Goal: Transaction & Acquisition: Obtain resource

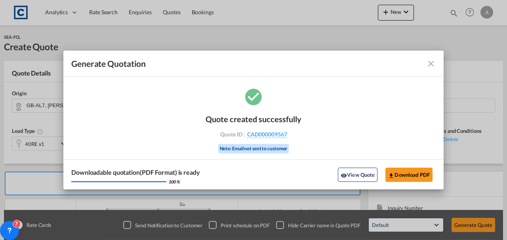
scroll to position [137, 0]
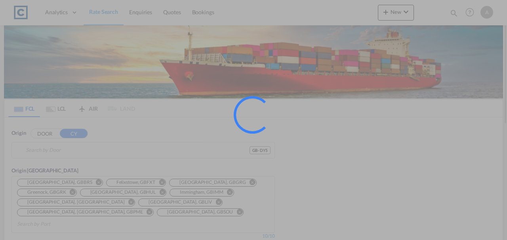
type input "GB-DY5, [GEOGRAPHIC_DATA]"
type input "Ningbo, CNNGB"
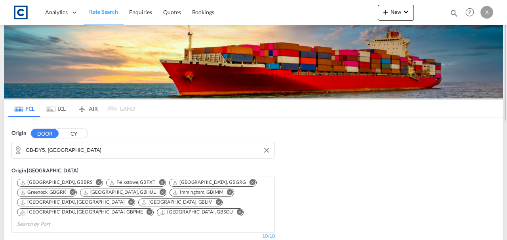
click at [116, 147] on input "GB-DY5, [GEOGRAPHIC_DATA]" at bounding box center [148, 151] width 245 height 12
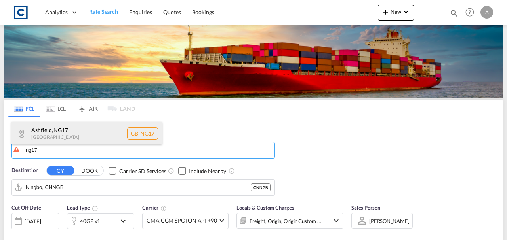
click at [68, 138] on div "Ashfield , NG17 [GEOGRAPHIC_DATA] [GEOGRAPHIC_DATA]-NG17" at bounding box center [86, 134] width 151 height 24
type input "GB-NG17, [GEOGRAPHIC_DATA]"
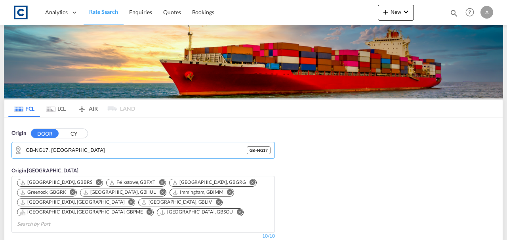
scroll to position [158, 0]
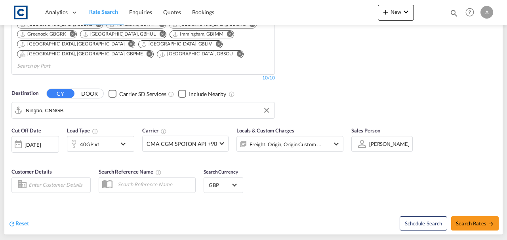
click at [76, 105] on input "Ningbo, CNNGB" at bounding box center [148, 111] width 245 height 12
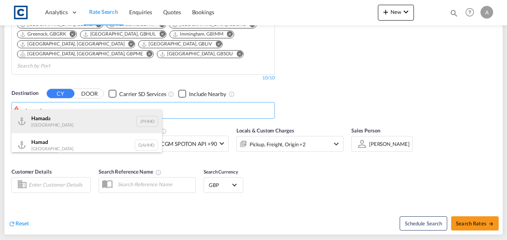
click at [71, 113] on div "Hamad a [GEOGRAPHIC_DATA] JPHMD" at bounding box center [86, 122] width 151 height 24
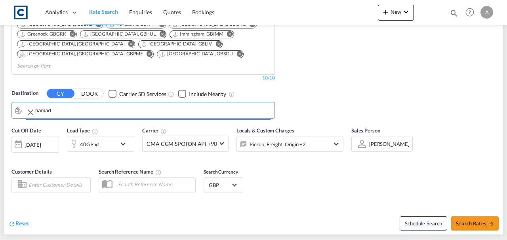
type input "[PERSON_NAME], JPHMD"
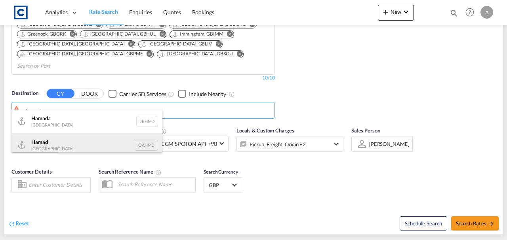
click at [58, 139] on div "Hamad [GEOGRAPHIC_DATA] QAHMD" at bounding box center [86, 145] width 151 height 24
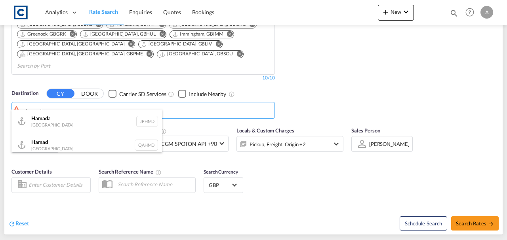
type input "Hamad, QAHMD"
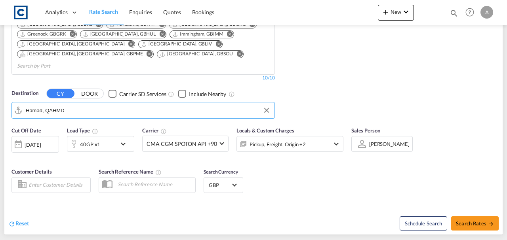
click at [318, 136] on div "Pickup, Freight, Origin +2" at bounding box center [279, 144] width 85 height 16
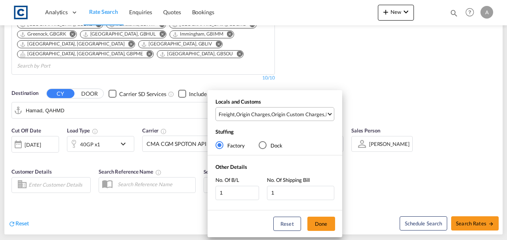
click at [320, 115] on div "Origin Custom Charges" at bounding box center [297, 114] width 53 height 7
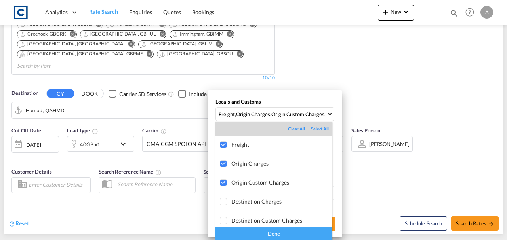
click at [271, 235] on div "Done" at bounding box center [273, 234] width 117 height 14
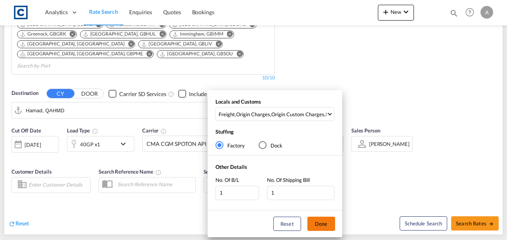
click at [322, 218] on button "Done" at bounding box center [321, 224] width 28 height 14
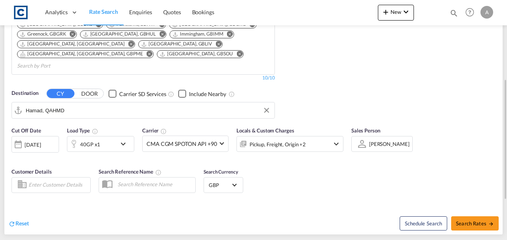
click at [354, 200] on div "Reset Schedule Search Search Rates" at bounding box center [253, 217] width 498 height 34
click at [313, 136] on div "Pickup, Freight, Origin +2" at bounding box center [279, 144] width 85 height 16
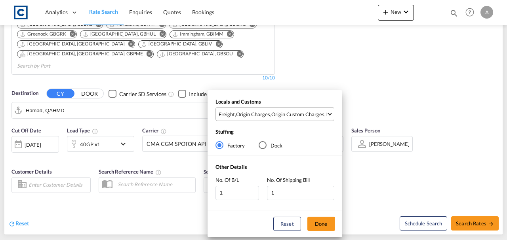
click at [300, 116] on div "Origin Custom Charges" at bounding box center [297, 114] width 53 height 7
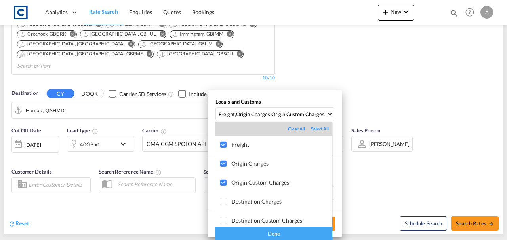
click at [286, 234] on div "Done" at bounding box center [273, 234] width 117 height 14
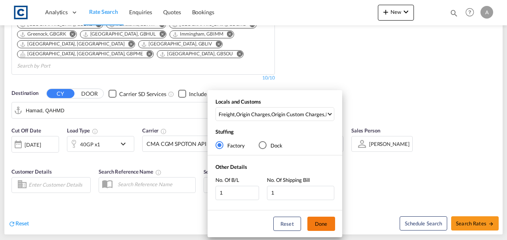
click at [320, 226] on button "Done" at bounding box center [321, 224] width 28 height 14
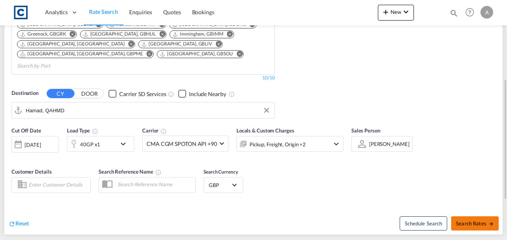
click at [472, 221] on span "Search Rates" at bounding box center [475, 224] width 38 height 6
type input "NG17 to QAHMD / [DATE]"
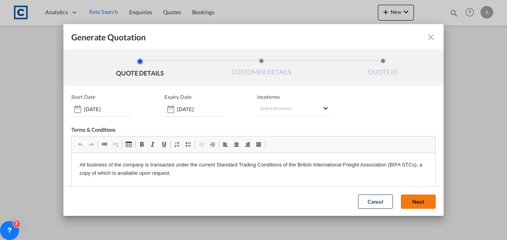
click at [419, 195] on button "Next" at bounding box center [418, 201] width 35 height 14
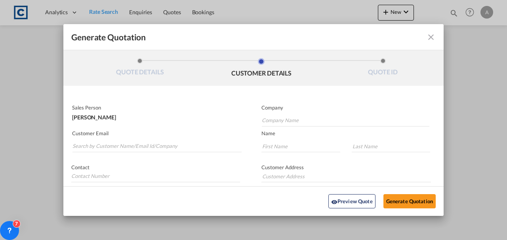
click at [172, 139] on md-autocomplete-wrap "Generate QuotationQUOTE ..." at bounding box center [157, 145] width 170 height 16
drag, startPoint x: 172, startPoint y: 139, endPoint x: 170, endPoint y: 147, distance: 7.7
click at [170, 147] on input "Search by Customer Name/Email Id/Company" at bounding box center [156, 147] width 169 height 12
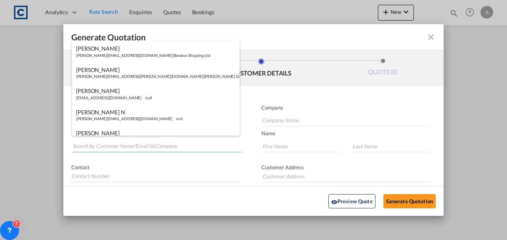
paste input "[PERSON_NAME][EMAIL_ADDRESS][PERSON_NAME][DOMAIN_NAME]"
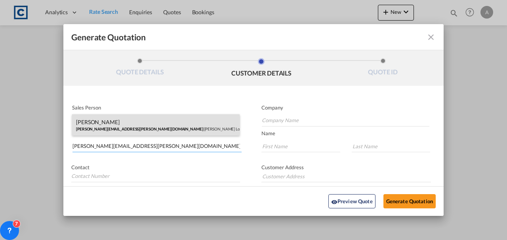
type input "[PERSON_NAME][EMAIL_ADDRESS][PERSON_NAME][DOMAIN_NAME]"
click at [220, 119] on div "[PERSON_NAME] [PERSON_NAME][EMAIL_ADDRESS][PERSON_NAME][DOMAIN_NAME] | [PERSON_…" at bounding box center [156, 124] width 168 height 21
type input "[PERSON_NAME] Logisitcs"
type input "[PERSON_NAME]"
type input "Locarno"
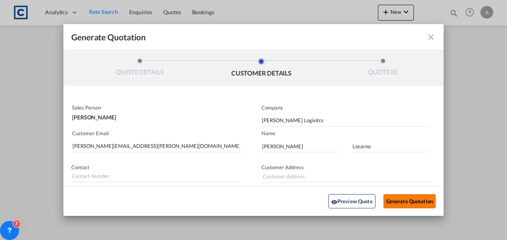
click at [383, 201] on button "Generate Quotation" at bounding box center [409, 201] width 52 height 14
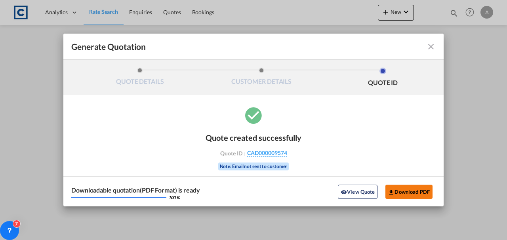
click at [421, 192] on button "Download PDF" at bounding box center [408, 192] width 47 height 14
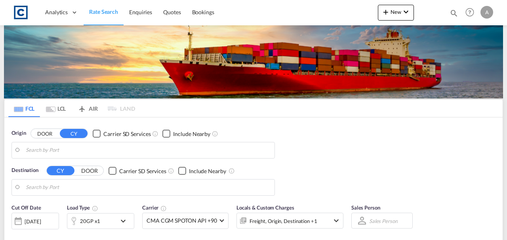
type input "GB-NG17, [GEOGRAPHIC_DATA]"
type input "Hamad, QAHMD"
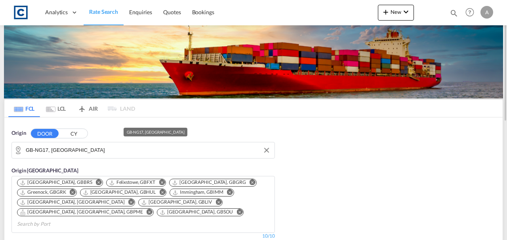
click at [110, 159] on md-autocomplete-wrap "GB-NG17, [GEOGRAPHIC_DATA]" at bounding box center [148, 153] width 245 height 16
click at [108, 152] on input "GB-NG17, [GEOGRAPHIC_DATA]" at bounding box center [148, 151] width 245 height 12
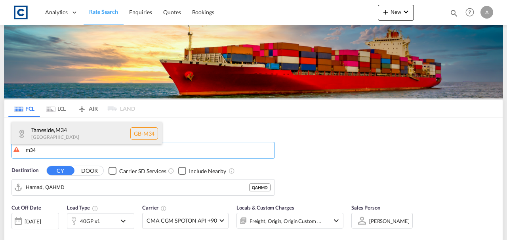
click at [90, 139] on div "Tameside , M34 United Kingdom GB-M34" at bounding box center [86, 134] width 151 height 24
type input "GB-M34, Tameside"
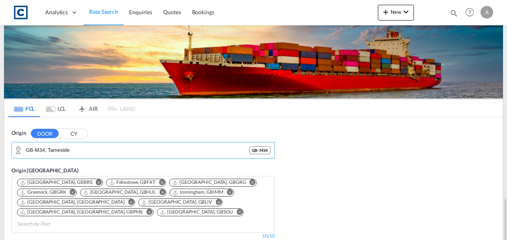
scroll to position [132, 0]
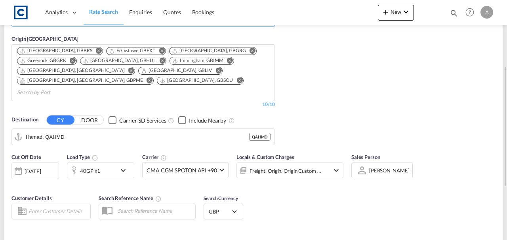
click at [123, 131] on input "Hamad, QAHMD" at bounding box center [137, 137] width 223 height 12
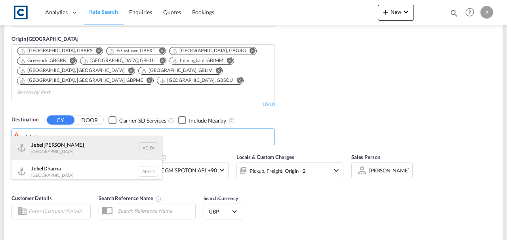
click at [60, 148] on div "Jebel Ali United Arab Emirates AEJEA" at bounding box center [86, 148] width 151 height 24
type input "Jebel Ali, AEJEA"
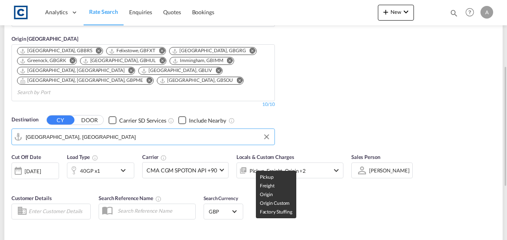
click at [273, 166] on div "Pickup, Freight, Origin +2" at bounding box center [278, 171] width 56 height 11
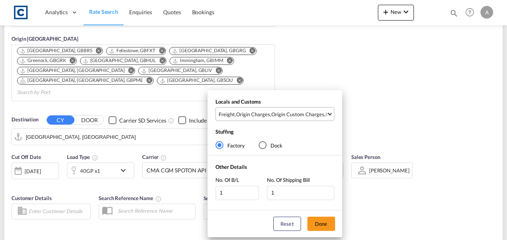
click at [290, 117] on div "Origin Custom Charges" at bounding box center [297, 114] width 53 height 7
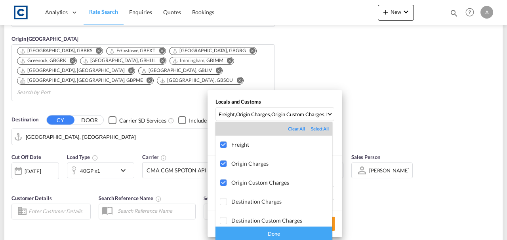
click at [294, 233] on div "Done" at bounding box center [273, 234] width 117 height 14
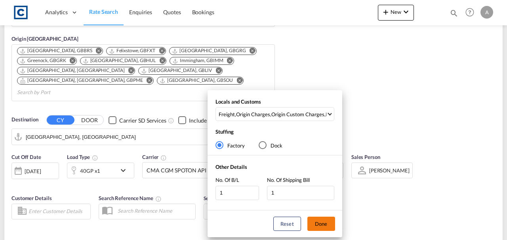
click at [328, 229] on button "Done" at bounding box center [321, 224] width 28 height 14
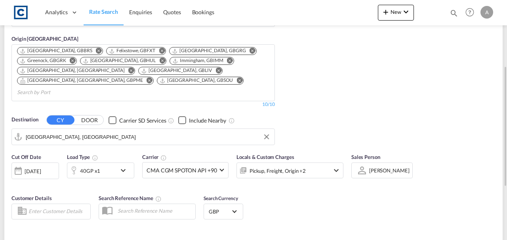
type input "M34 to AEJEA / 3 Sep 2025"
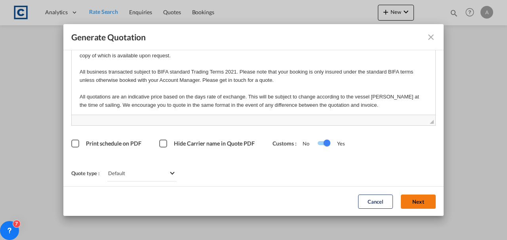
click at [410, 198] on button "Next" at bounding box center [418, 201] width 35 height 14
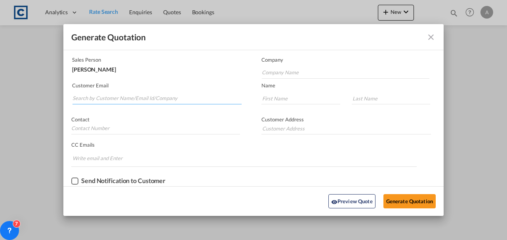
click at [95, 97] on input "Search by Customer Name/Email Id/Company" at bounding box center [156, 99] width 169 height 12
paste input "[PERSON_NAME][EMAIL_ADDRESS][PERSON_NAME][DOMAIN_NAME]"
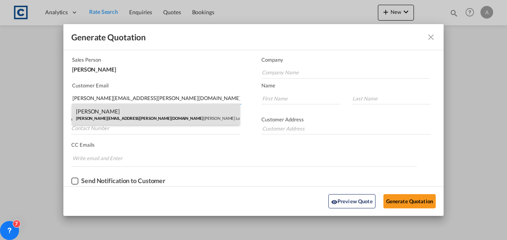
type input "[PERSON_NAME][EMAIL_ADDRESS][PERSON_NAME][DOMAIN_NAME]"
click at [144, 120] on div "[PERSON_NAME] [PERSON_NAME][EMAIL_ADDRESS][PERSON_NAME][DOMAIN_NAME] | [PERSON_…" at bounding box center [156, 114] width 168 height 21
type input "[PERSON_NAME] Logisitcs"
type input "[PERSON_NAME]"
type input "Locarno"
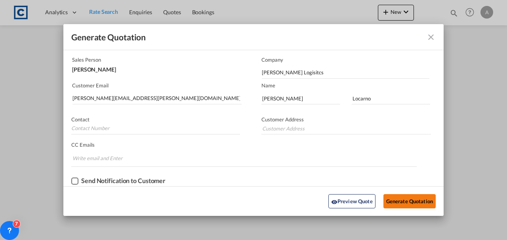
click at [408, 202] on button "Generate Quotation" at bounding box center [409, 201] width 52 height 14
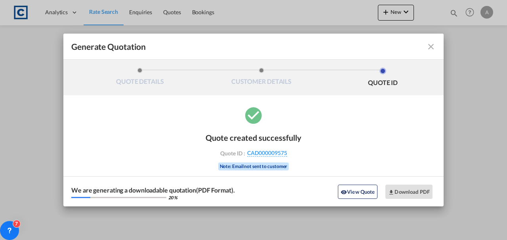
scroll to position [0, 0]
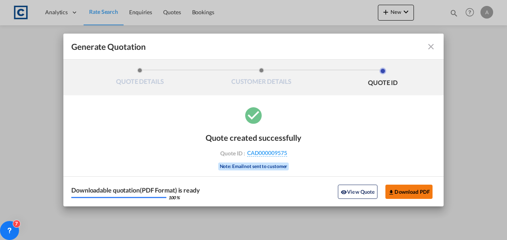
click at [410, 191] on button "Download PDF" at bounding box center [408, 192] width 47 height 14
